Goal: Task Accomplishment & Management: Manage account settings

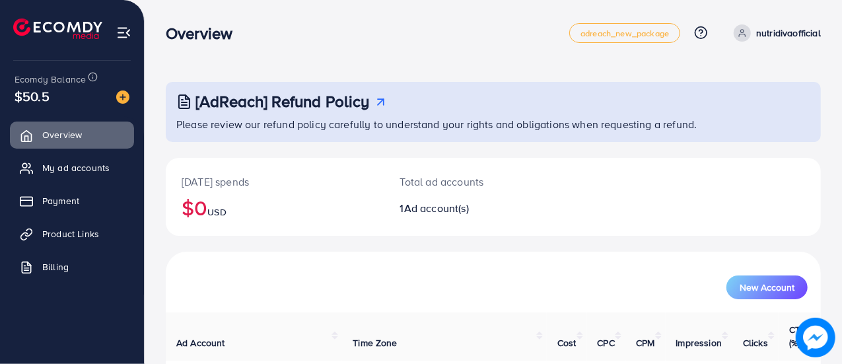
scroll to position [90, 0]
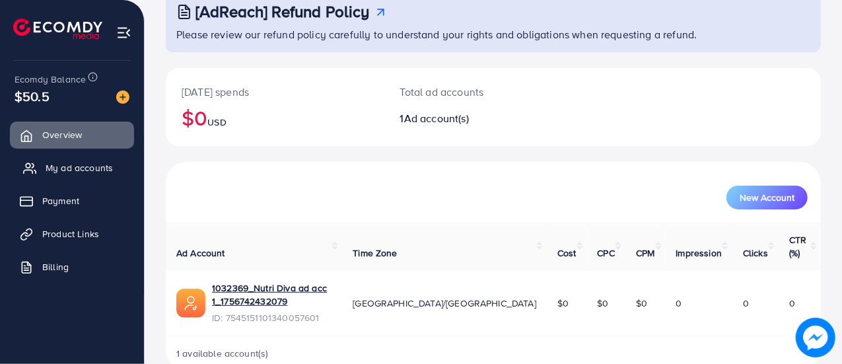
click at [69, 162] on span "My ad accounts" at bounding box center [79, 167] width 67 height 13
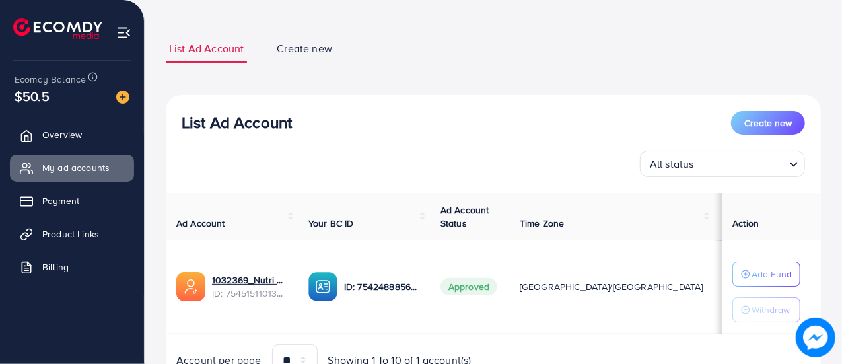
scroll to position [127, 0]
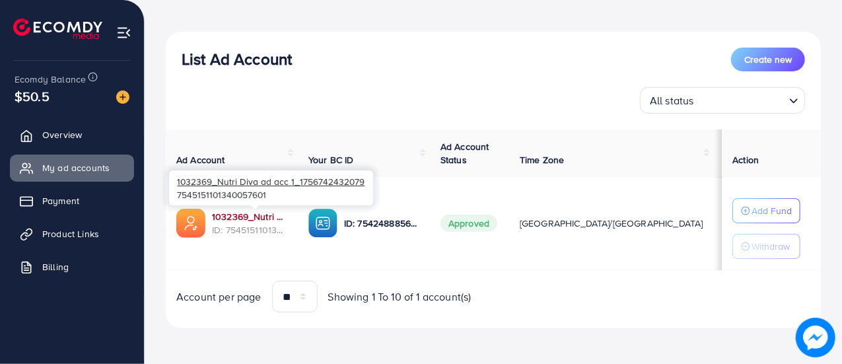
click at [254, 220] on link "1032369_Nutri Diva ad acc 1_1756742432079" at bounding box center [249, 216] width 75 height 13
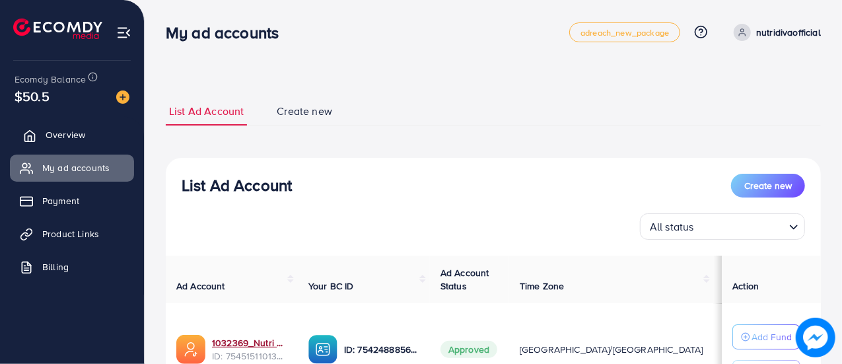
scroll to position [0, 0]
click at [69, 133] on span "Overview" at bounding box center [66, 134] width 40 height 13
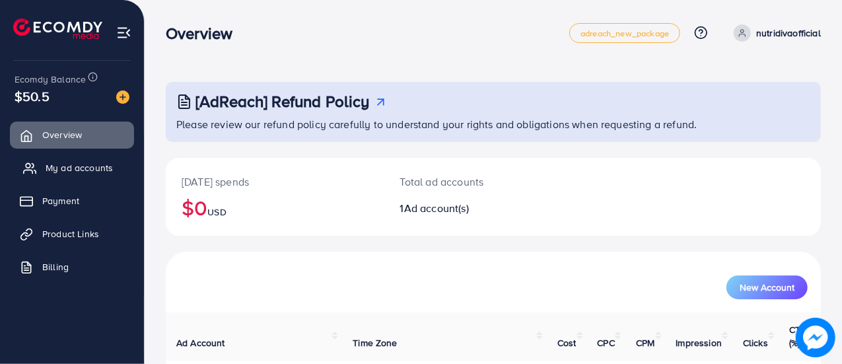
click at [95, 162] on span "My ad accounts" at bounding box center [79, 167] width 67 height 13
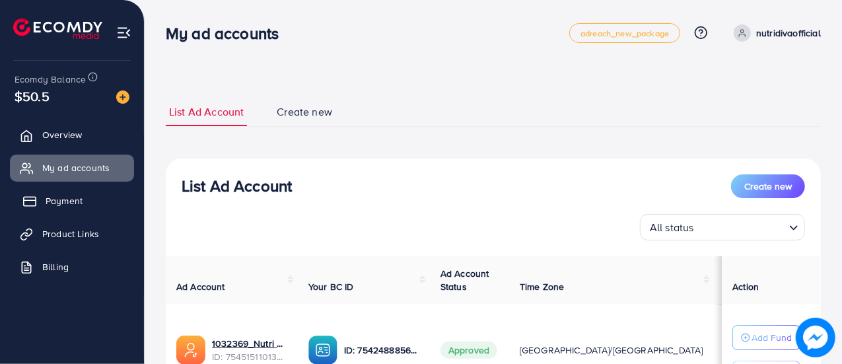
click at [77, 199] on span "Payment" at bounding box center [64, 200] width 37 height 13
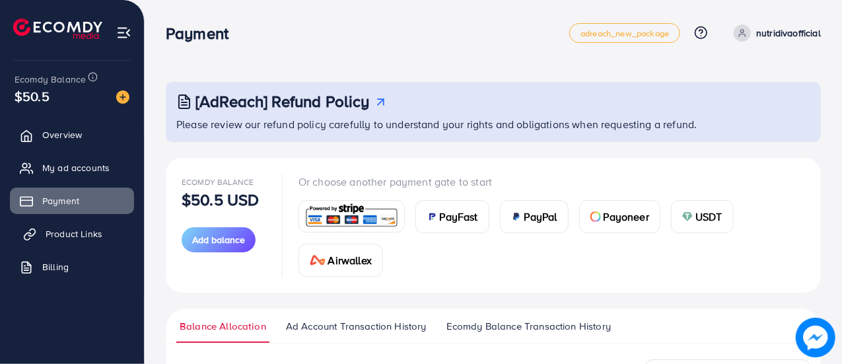
click at [78, 234] on span "Product Links" at bounding box center [74, 233] width 57 height 13
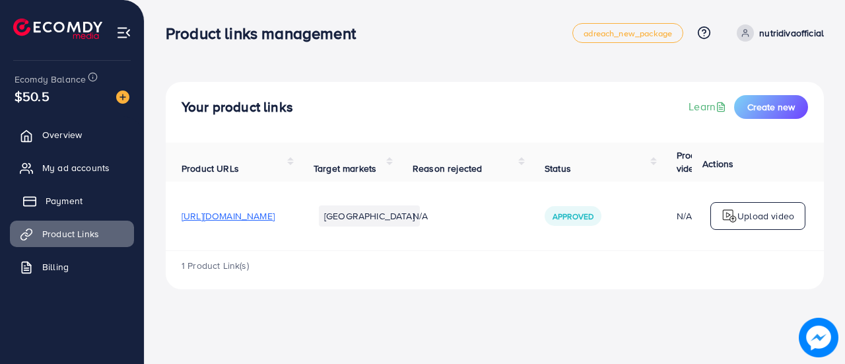
click at [85, 203] on link "Payment" at bounding box center [72, 200] width 124 height 26
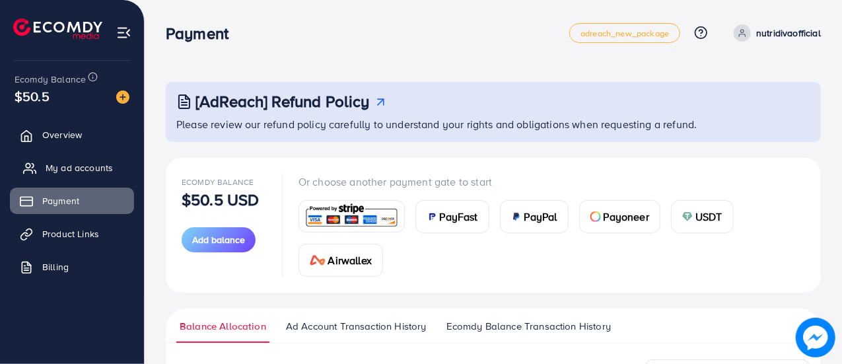
click at [88, 172] on span "My ad accounts" at bounding box center [79, 167] width 67 height 13
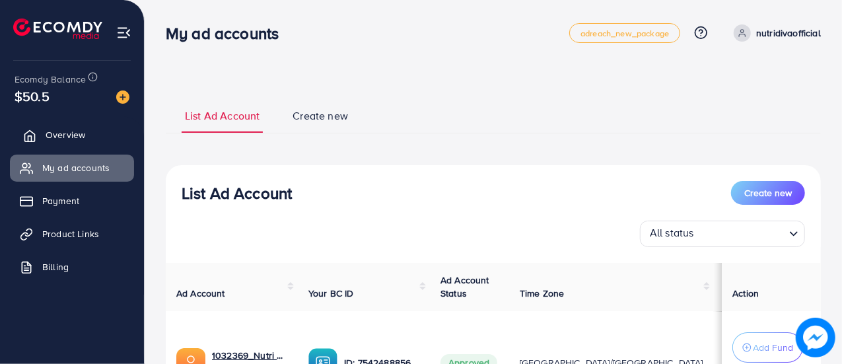
click at [90, 141] on link "Overview" at bounding box center [72, 134] width 124 height 26
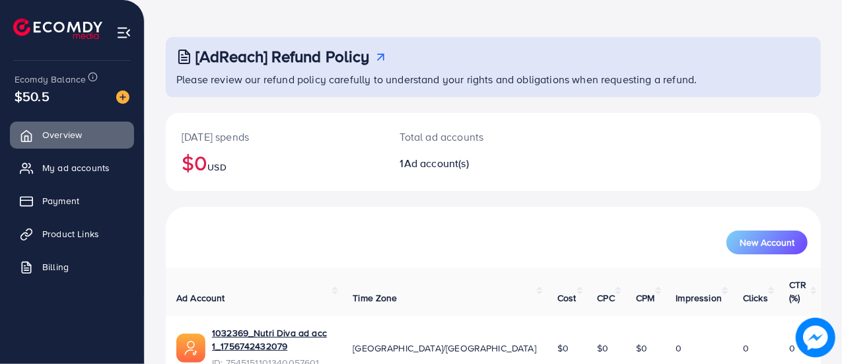
scroll to position [90, 0]
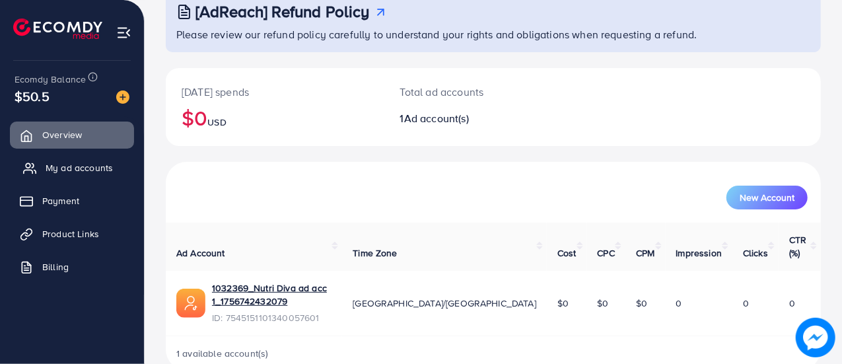
click at [67, 179] on link "My ad accounts" at bounding box center [72, 167] width 124 height 26
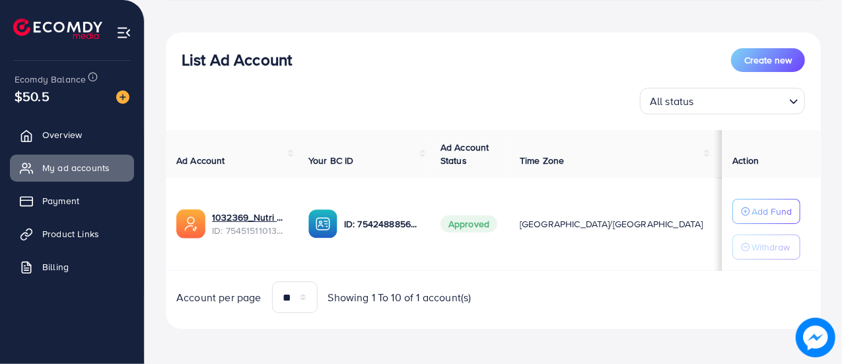
scroll to position [127, 0]
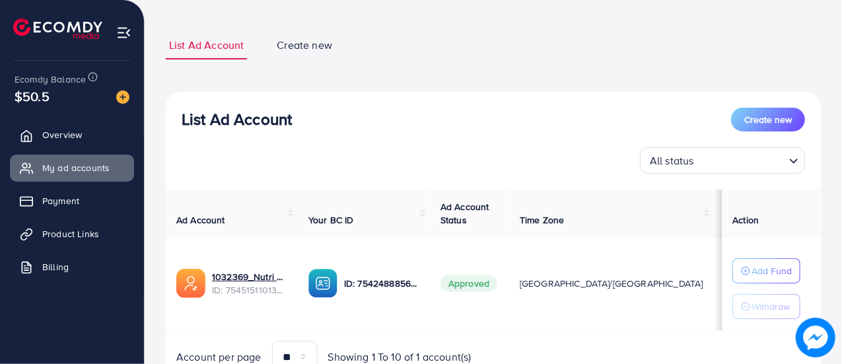
scroll to position [127, 0]
